Goal: Information Seeking & Learning: Learn about a topic

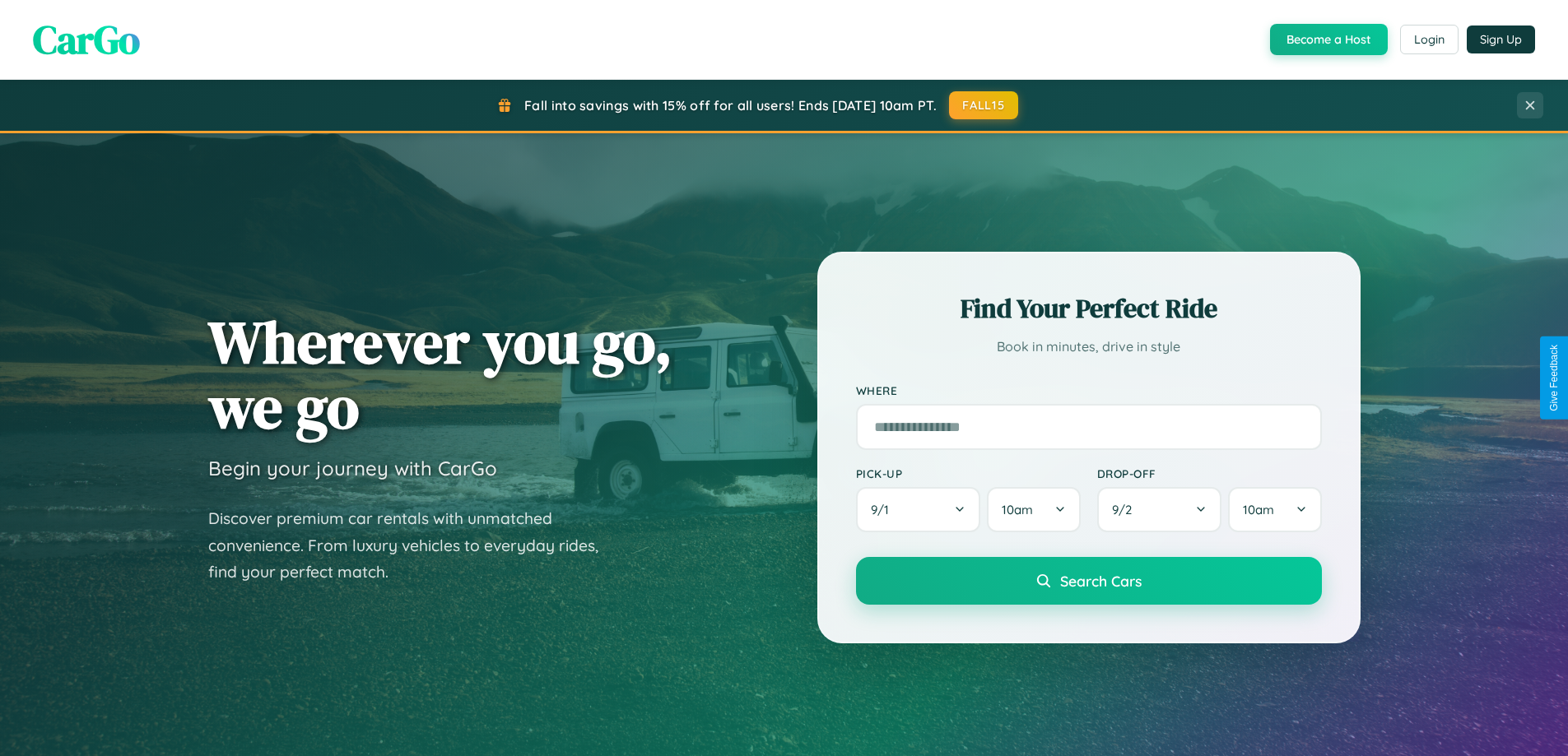
scroll to position [709, 0]
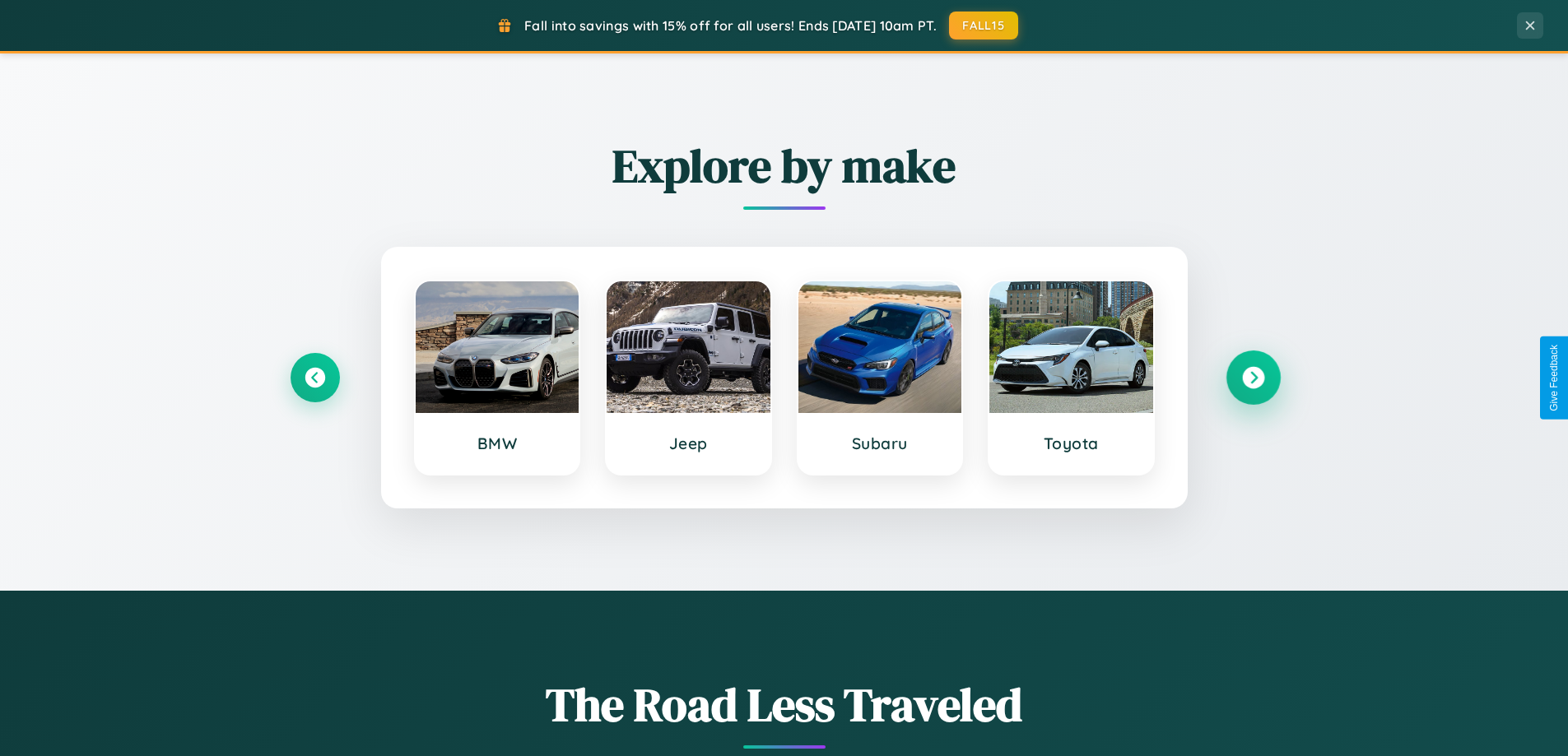
click at [1253, 378] on icon at bounding box center [1253, 378] width 22 height 22
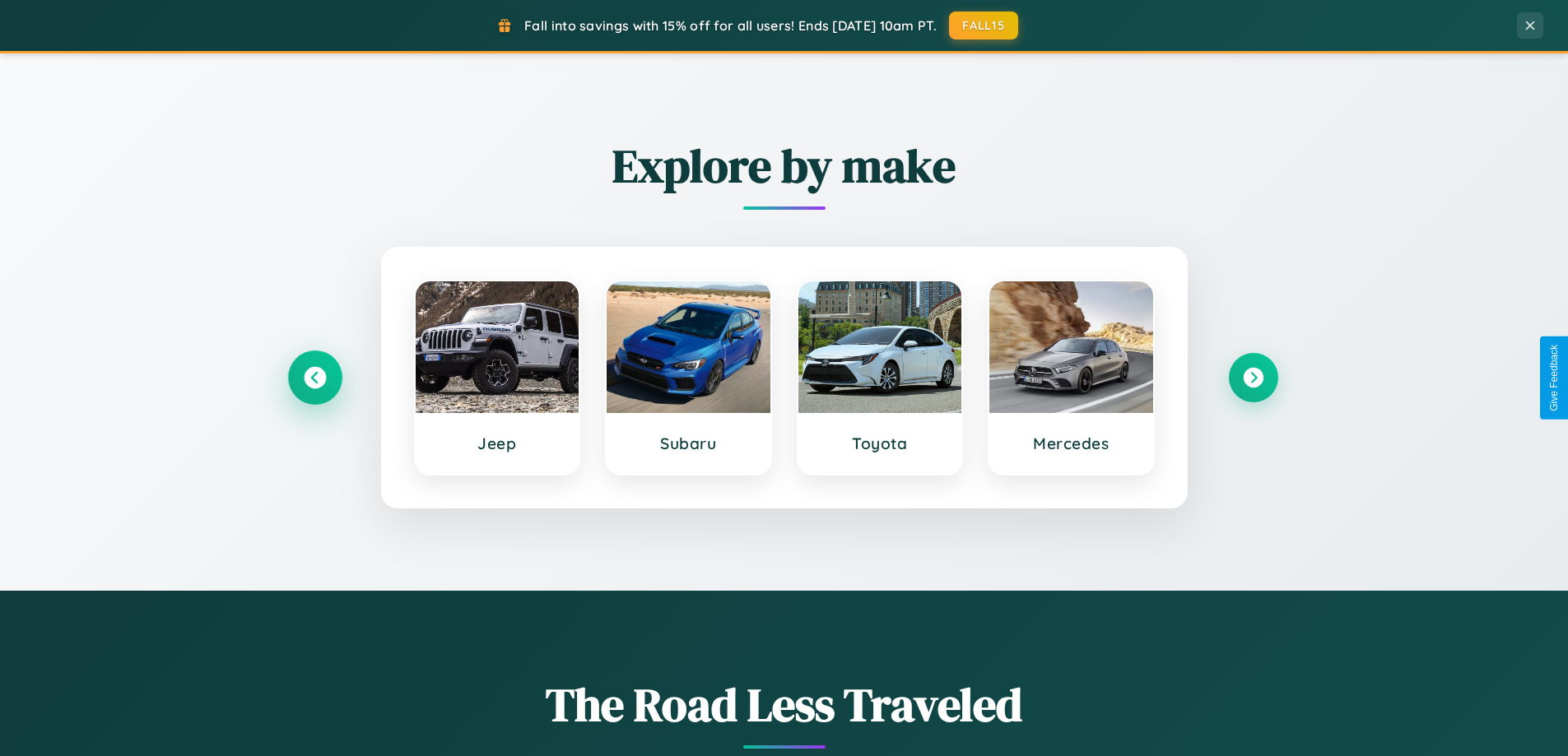
click at [314, 378] on icon at bounding box center [315, 378] width 22 height 22
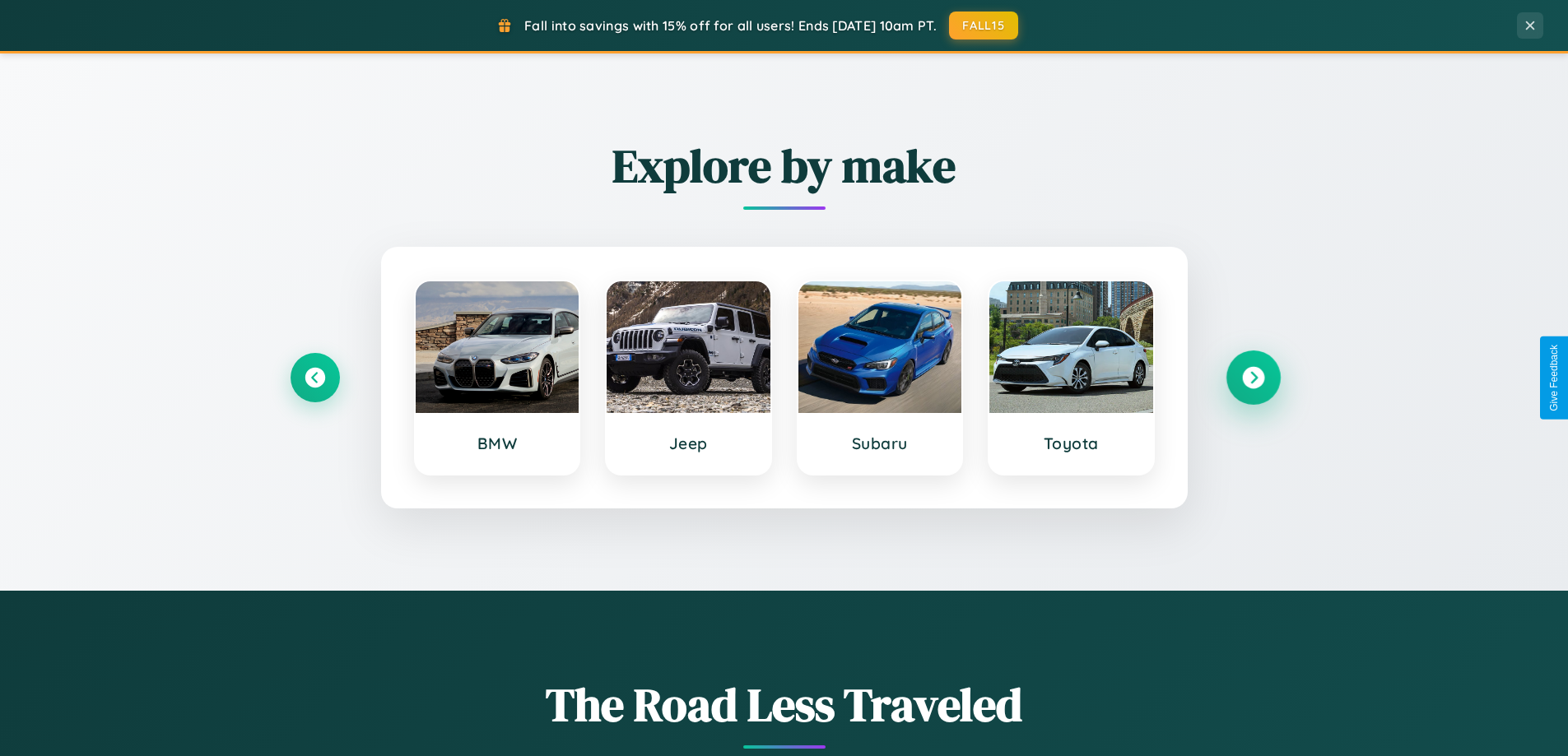
click at [1253, 378] on icon at bounding box center [1253, 378] width 22 height 22
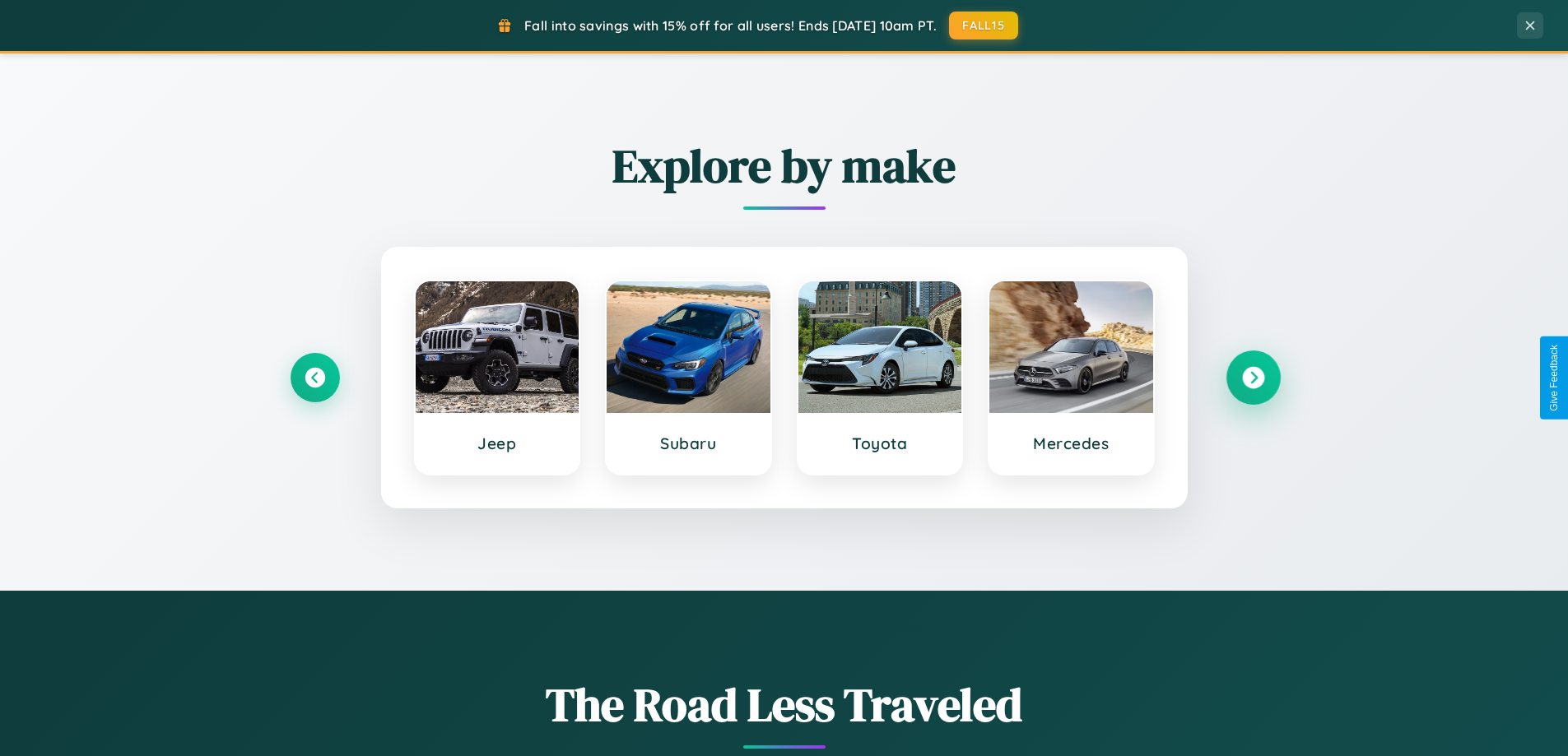
click at [1253, 378] on icon at bounding box center [1253, 378] width 22 height 22
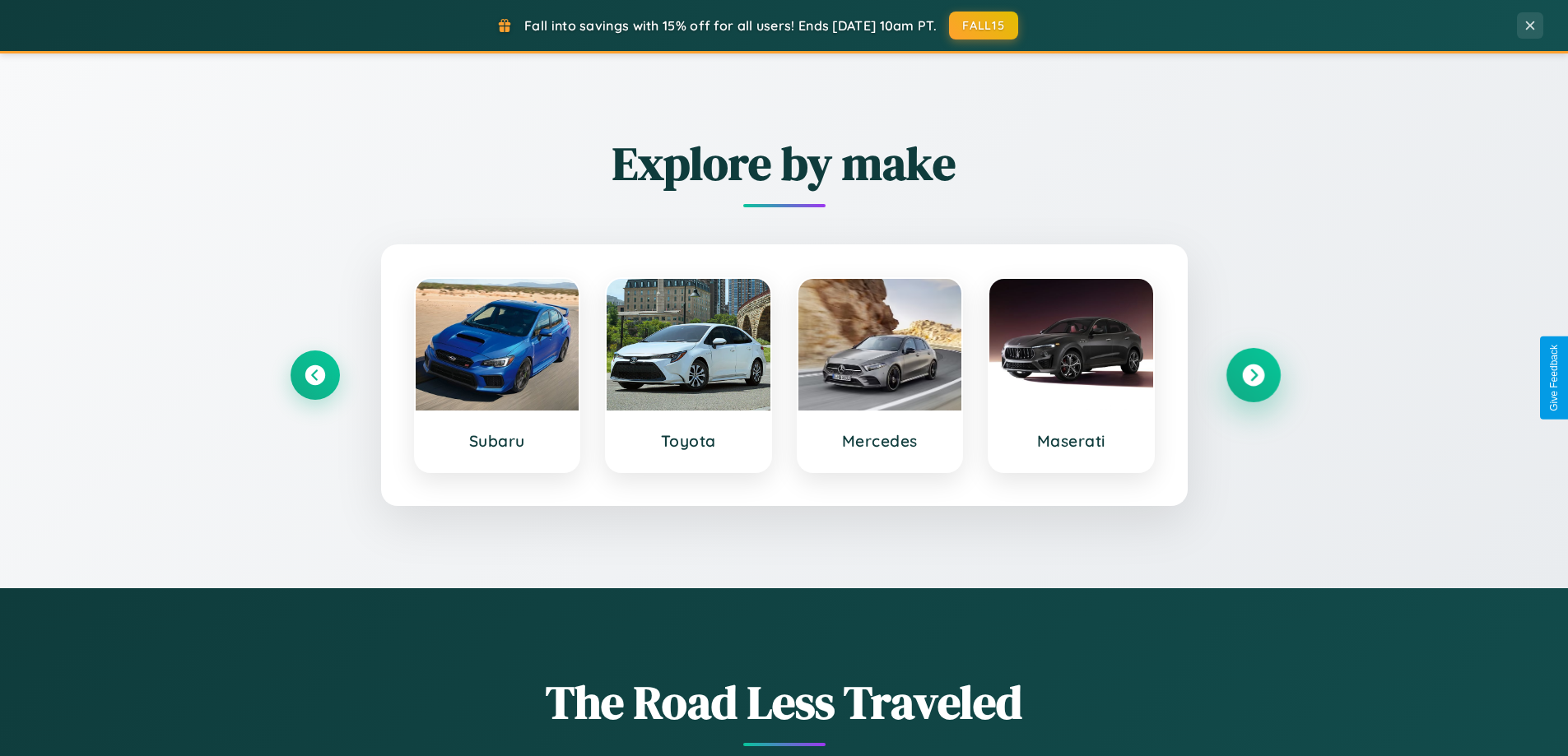
scroll to position [3167, 0]
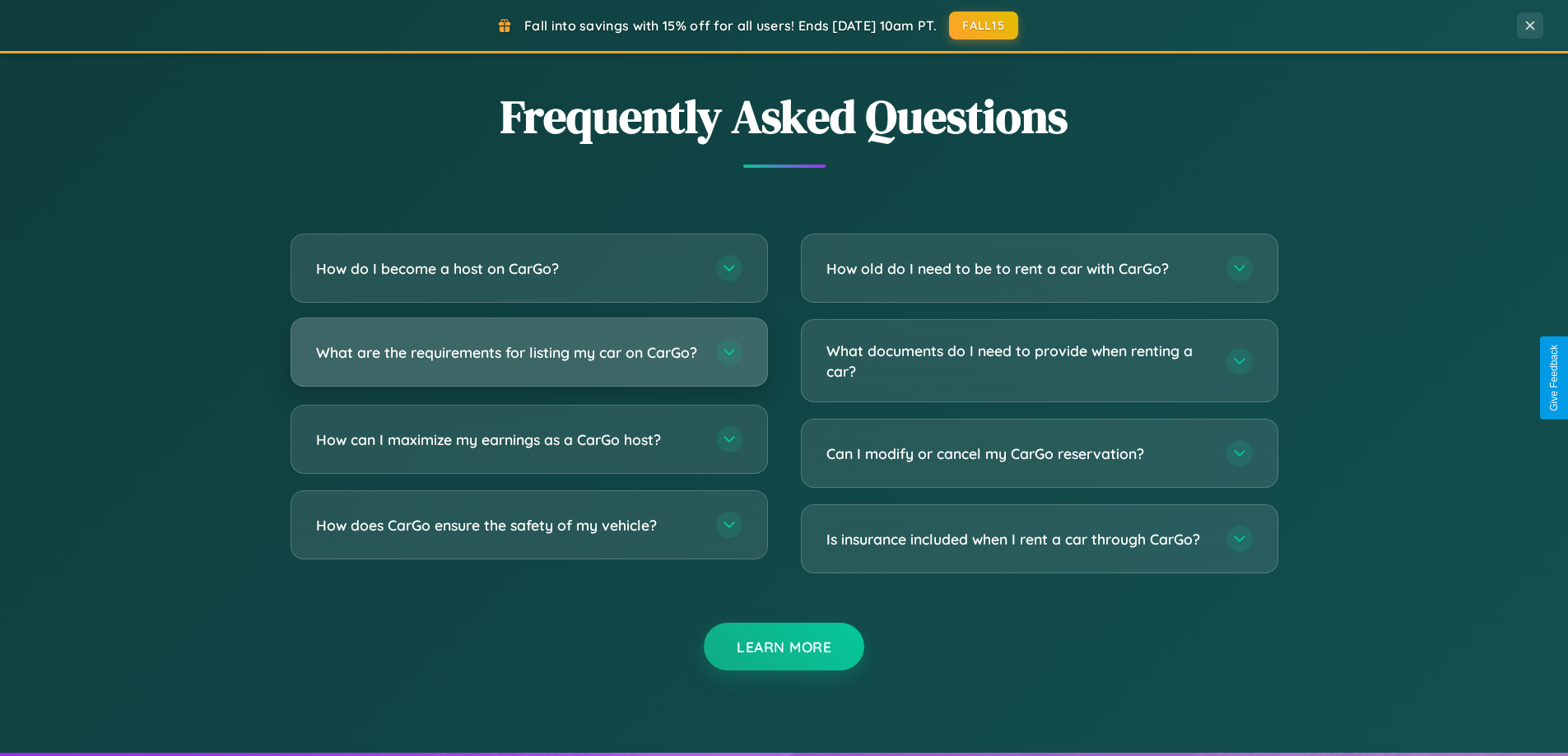
click at [529, 359] on h3 "What are the requirements for listing my car on CarGo?" at bounding box center [508, 353] width 384 height 21
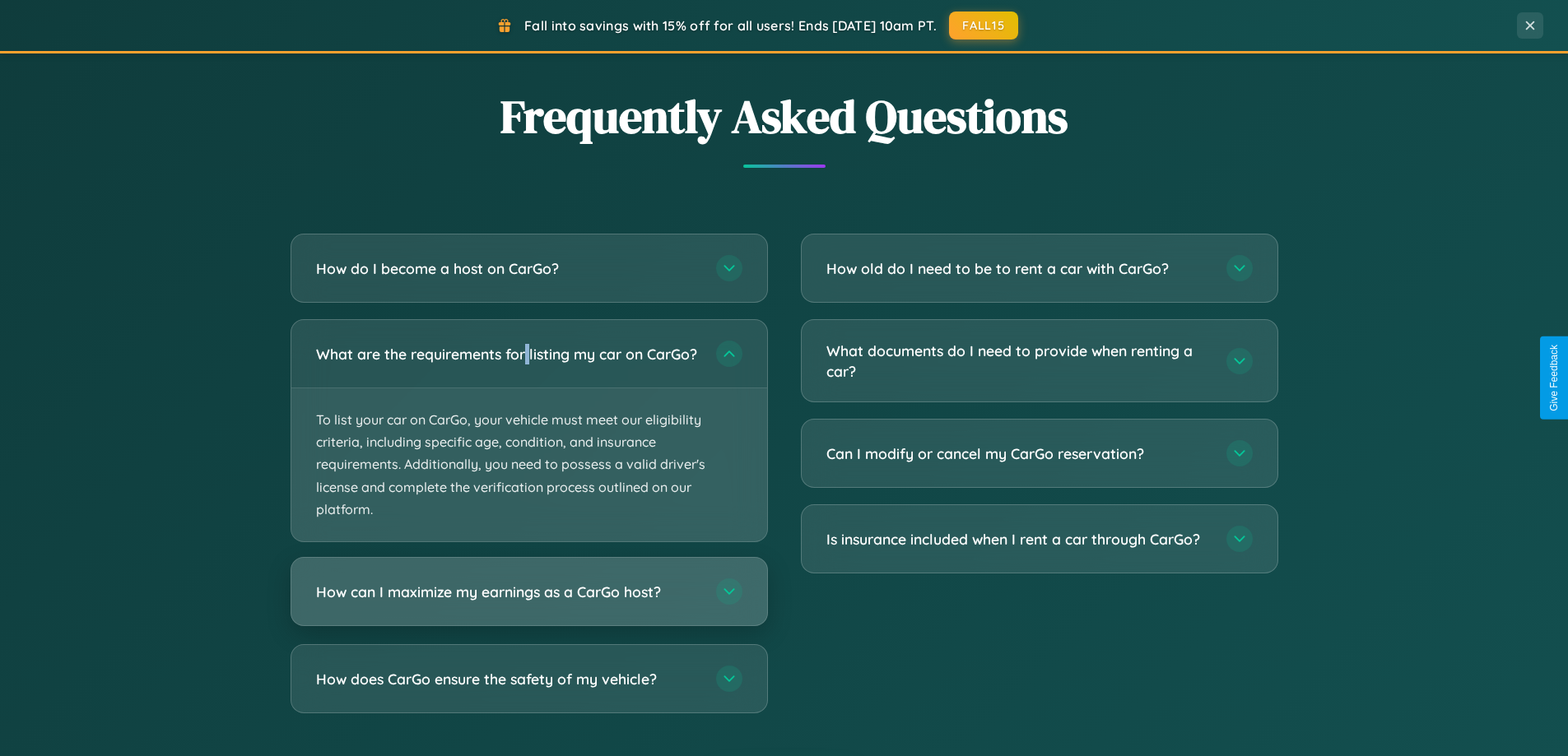
click at [529, 602] on h3 "How can I maximize my earnings as a CarGo host?" at bounding box center [508, 592] width 384 height 21
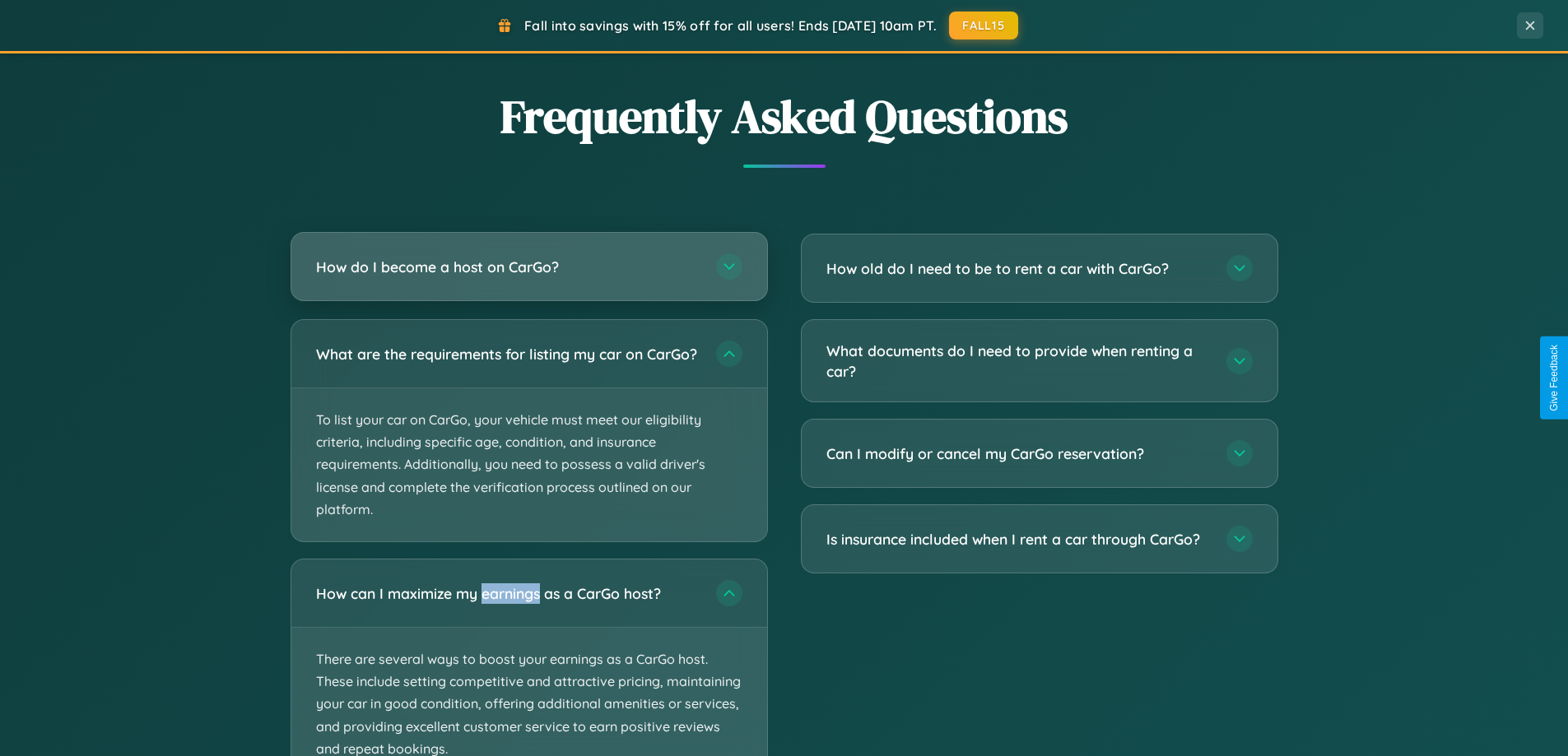
click at [529, 268] on h3 "How do I become a host on CarGo?" at bounding box center [508, 267] width 384 height 21
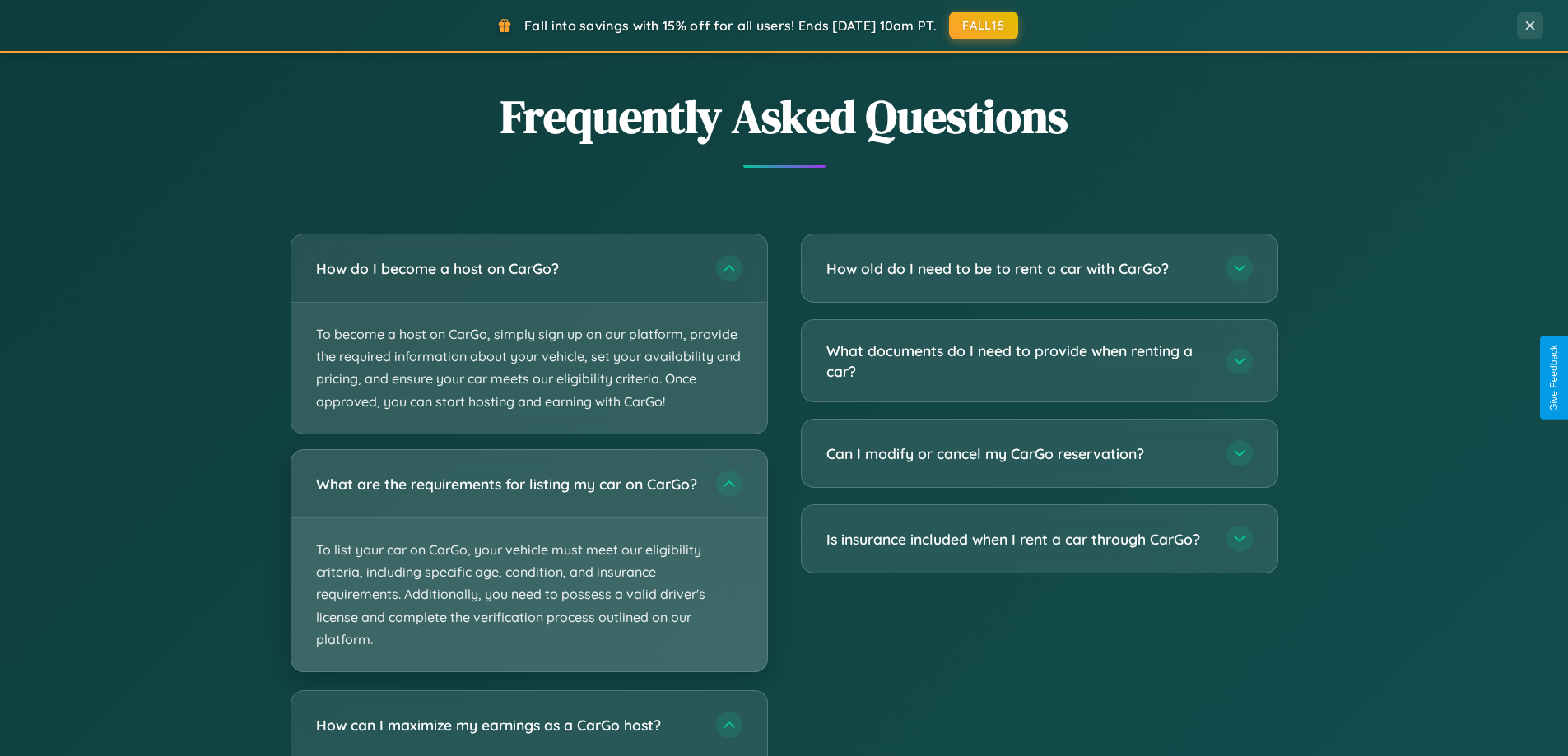
click at [529, 569] on p "To list your car on CarGo, your vehicle must meet our eligibility criteria, inc…" at bounding box center [529, 595] width 476 height 153
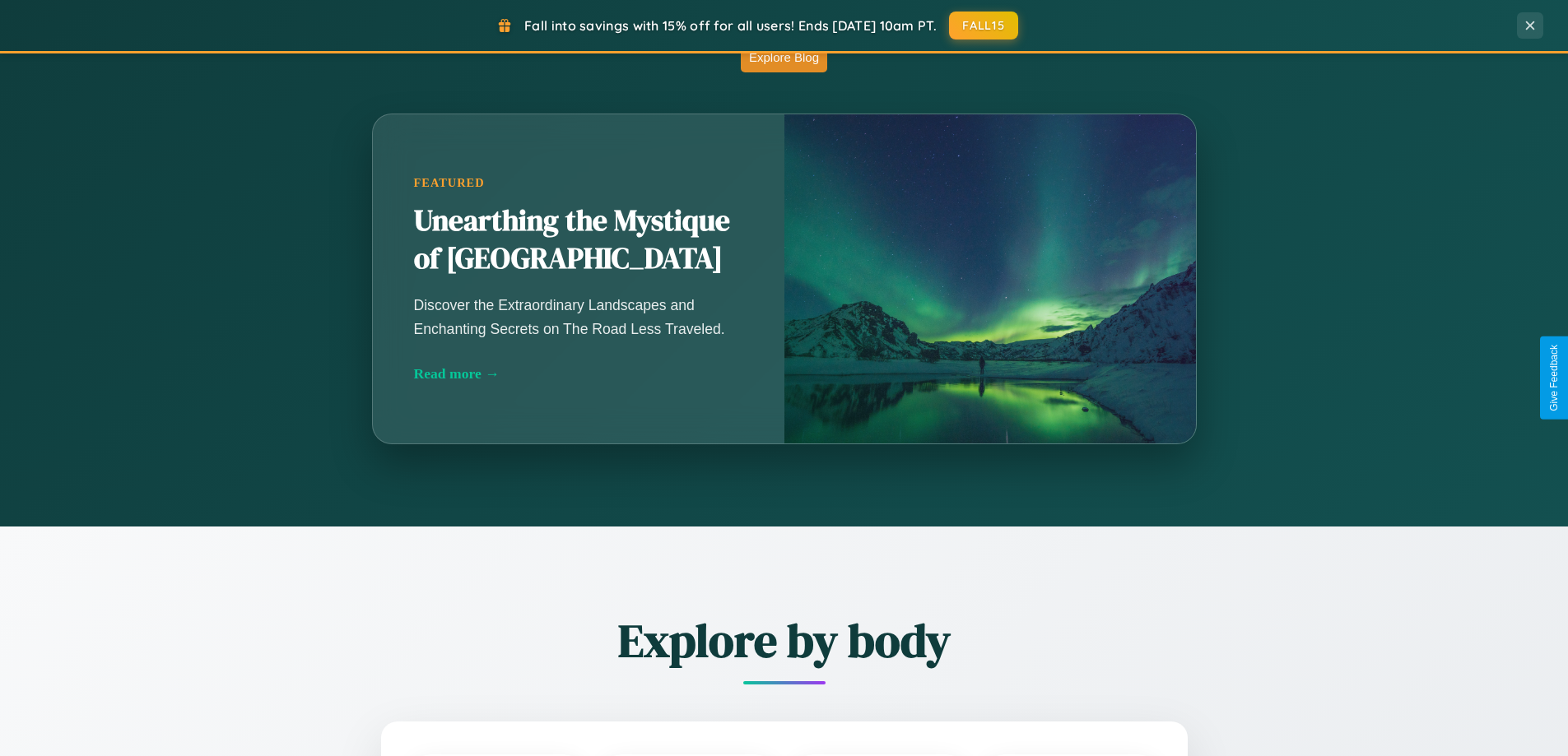
scroll to position [0, 0]
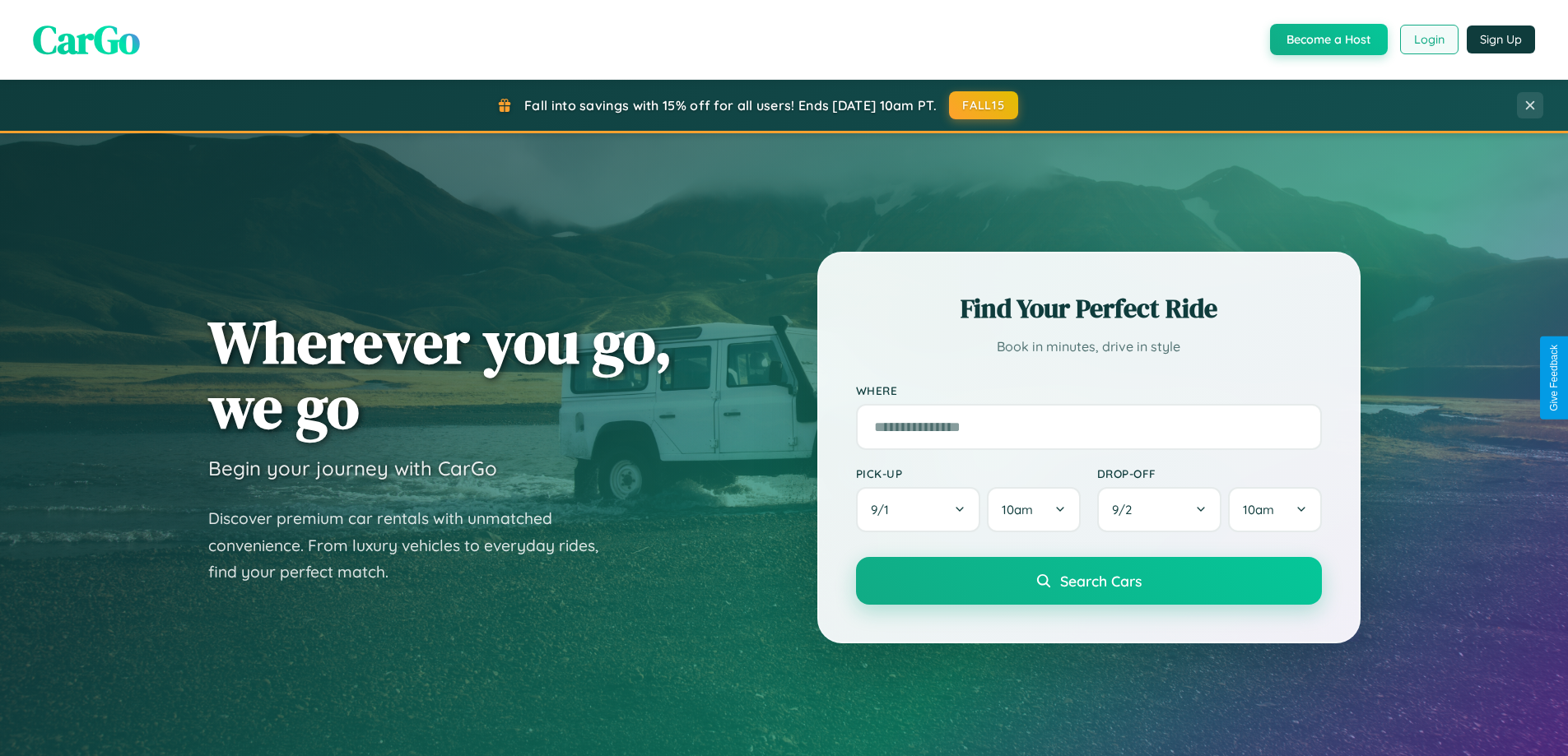
click at [1429, 40] on button "Login" at bounding box center [1429, 40] width 59 height 30
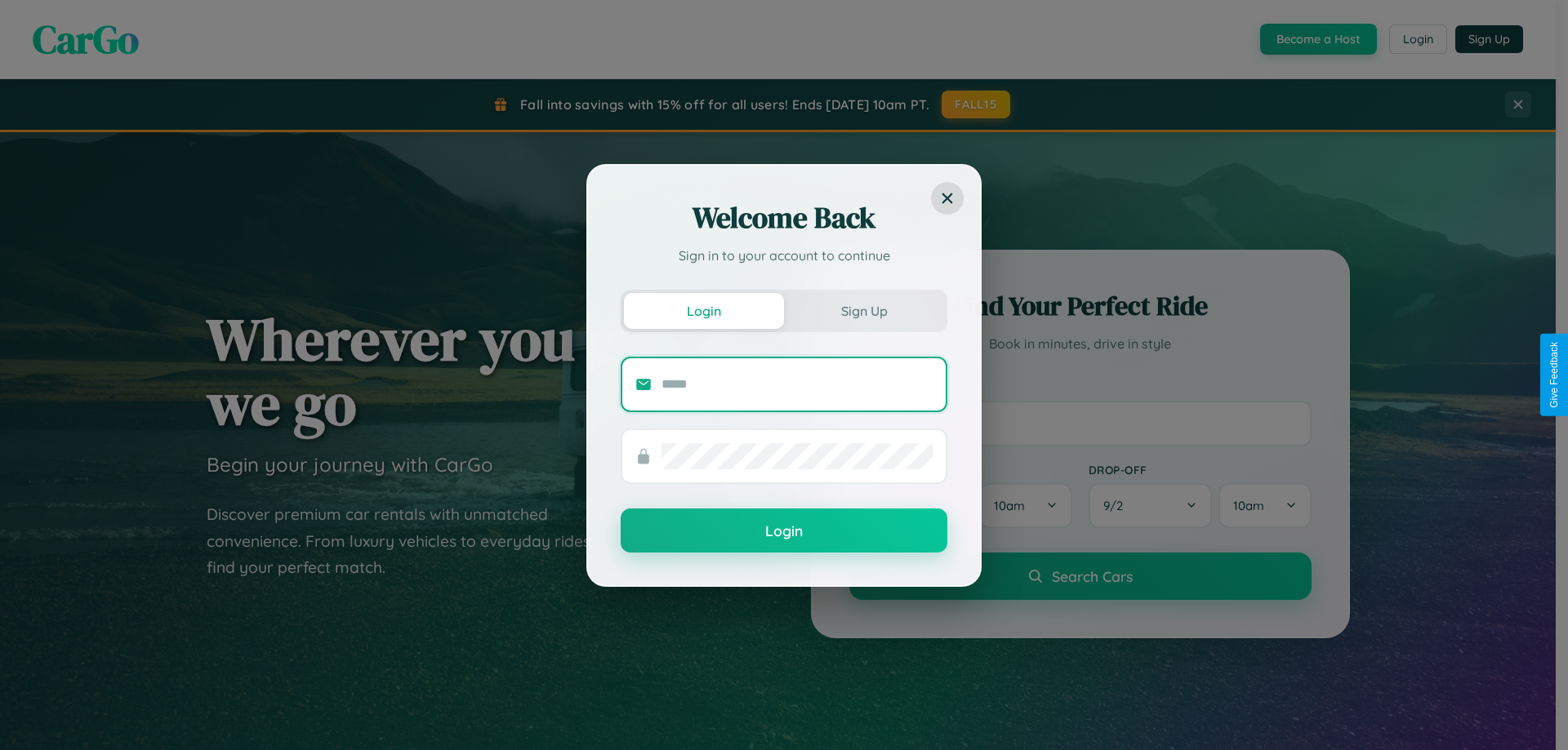
click at [797, 383] on input "text" at bounding box center [796, 384] width 271 height 27
type input "**********"
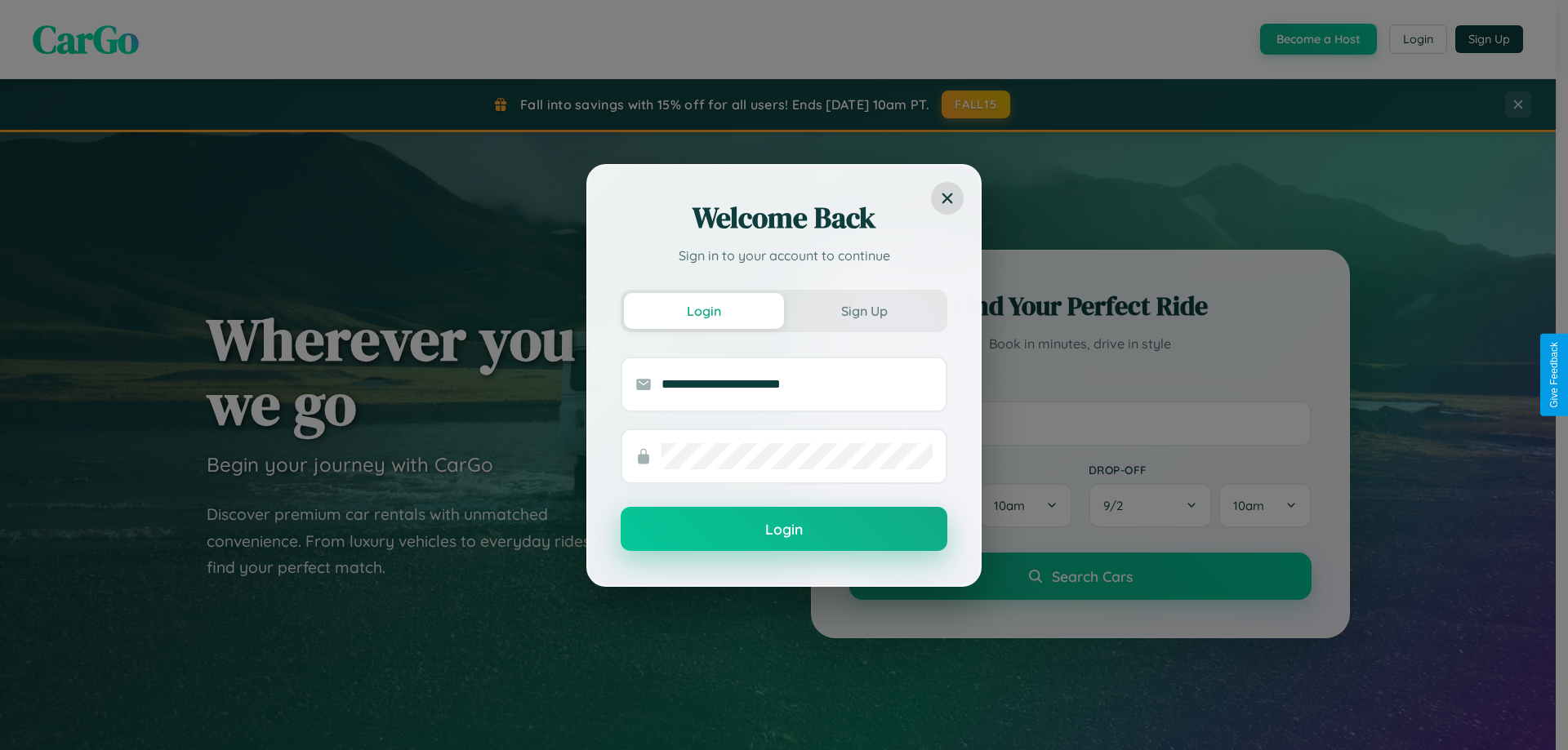
click at [784, 530] on button "Login" at bounding box center [784, 529] width 326 height 44
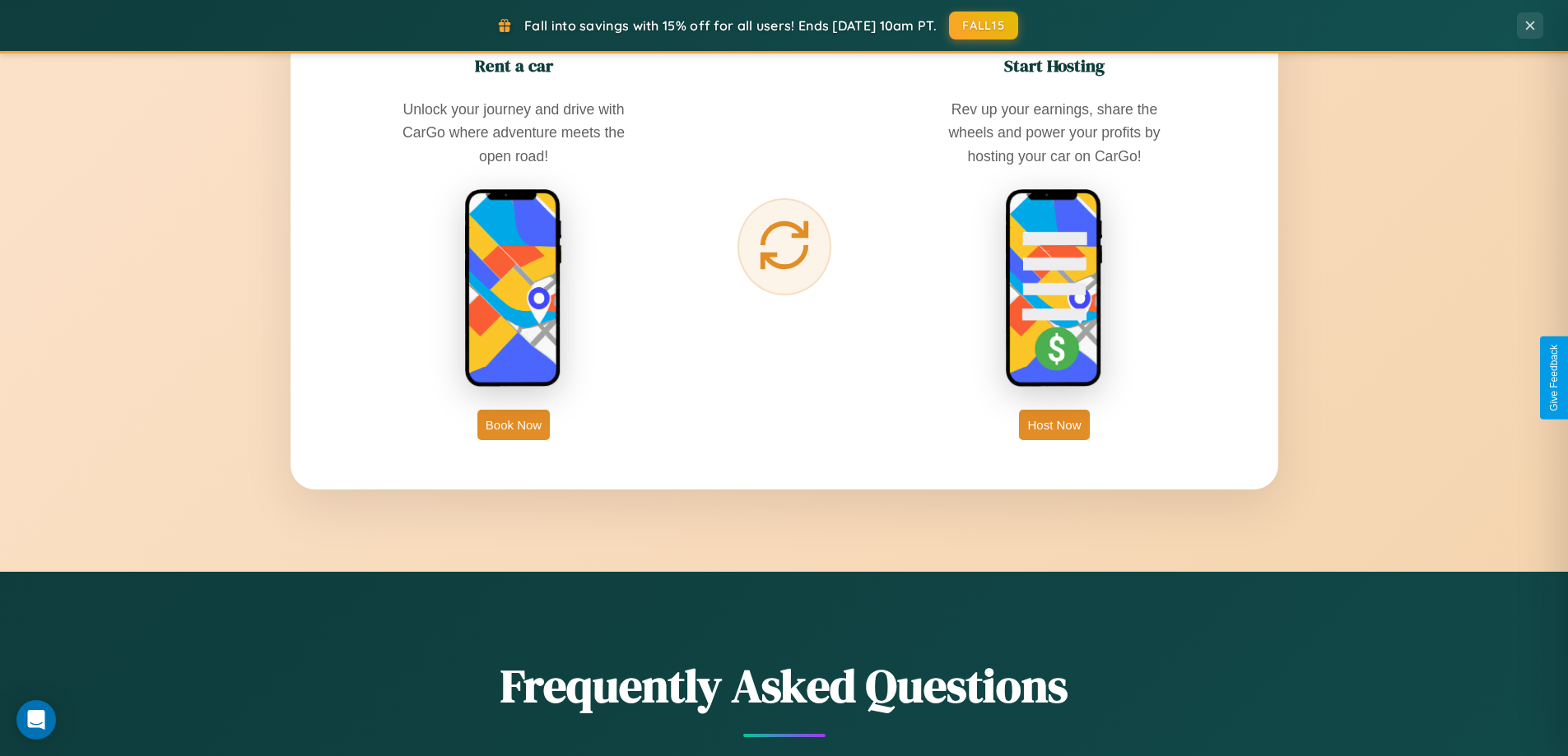
scroll to position [2645, 0]
